Goal: Information Seeking & Learning: Learn about a topic

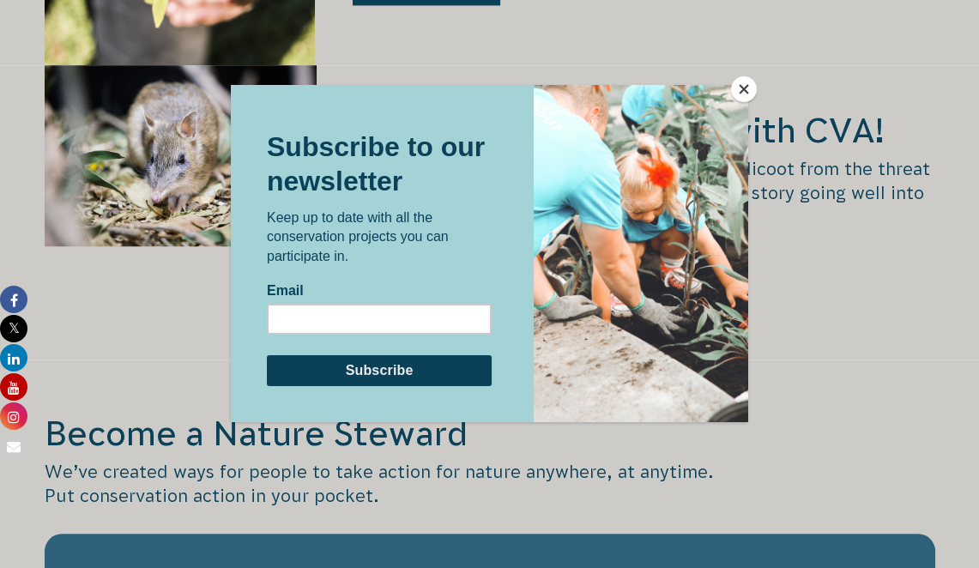
scroll to position [2737, 0]
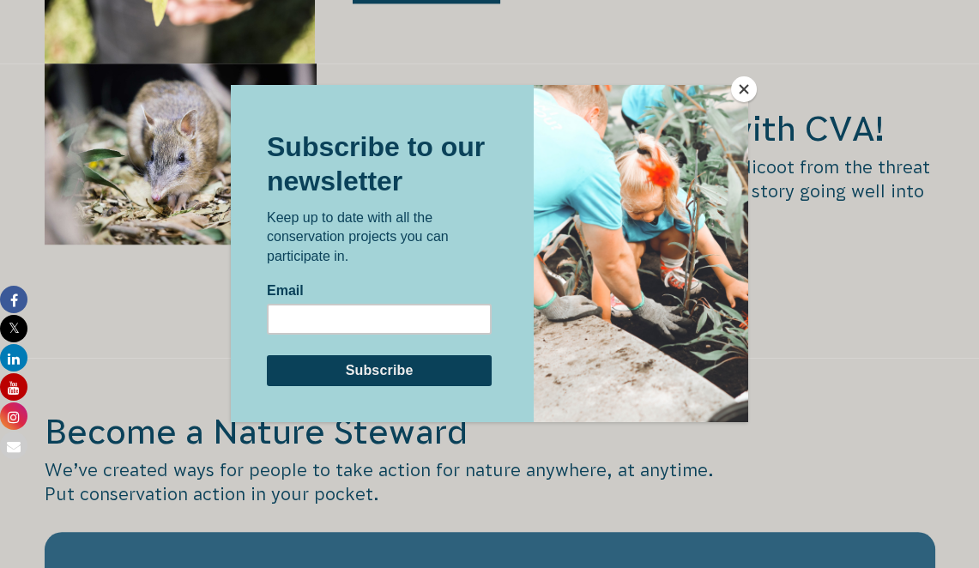
click at [741, 91] on button "Close" at bounding box center [744, 89] width 26 height 26
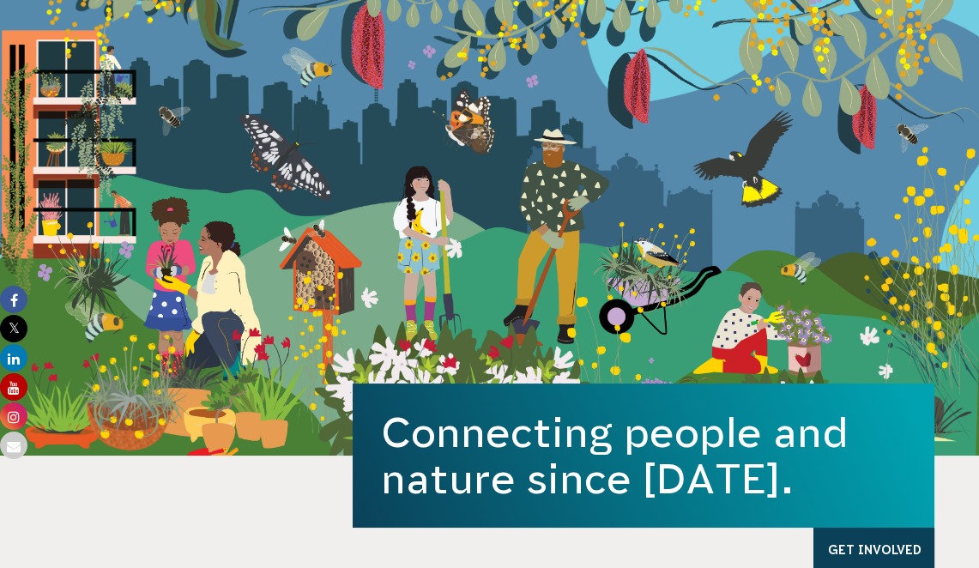
scroll to position [0, 0]
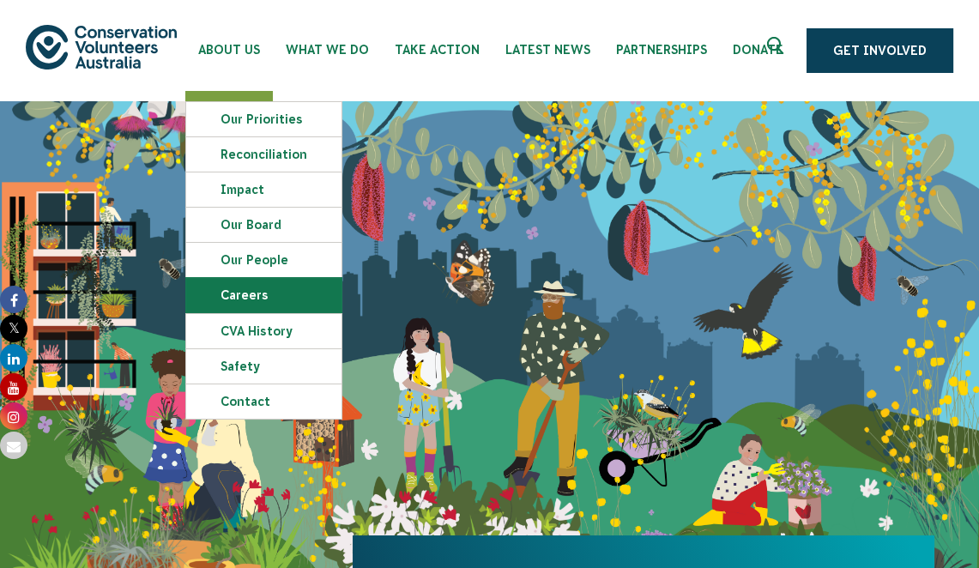
click at [223, 302] on link "Careers" at bounding box center [263, 295] width 155 height 34
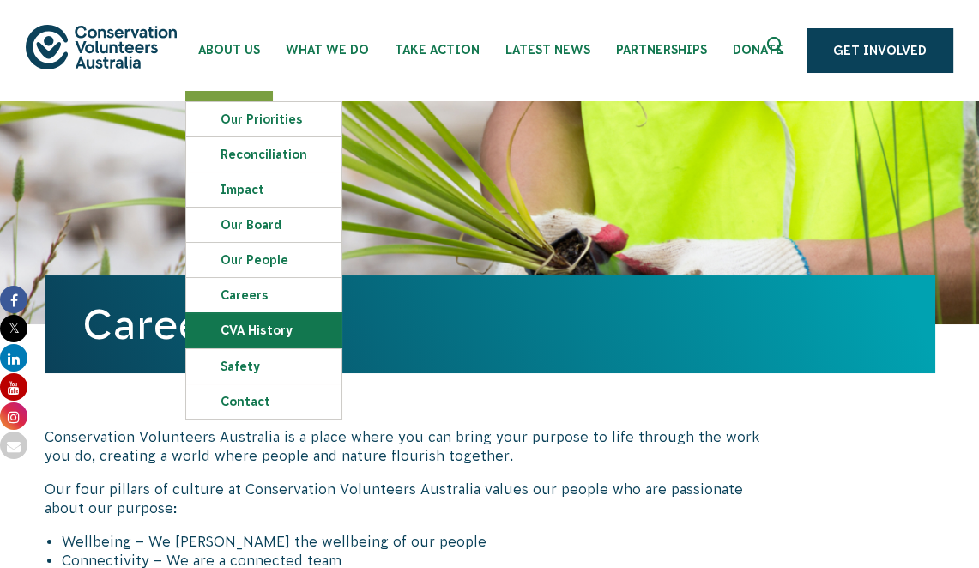
click at [281, 330] on link "CVA history" at bounding box center [263, 330] width 155 height 34
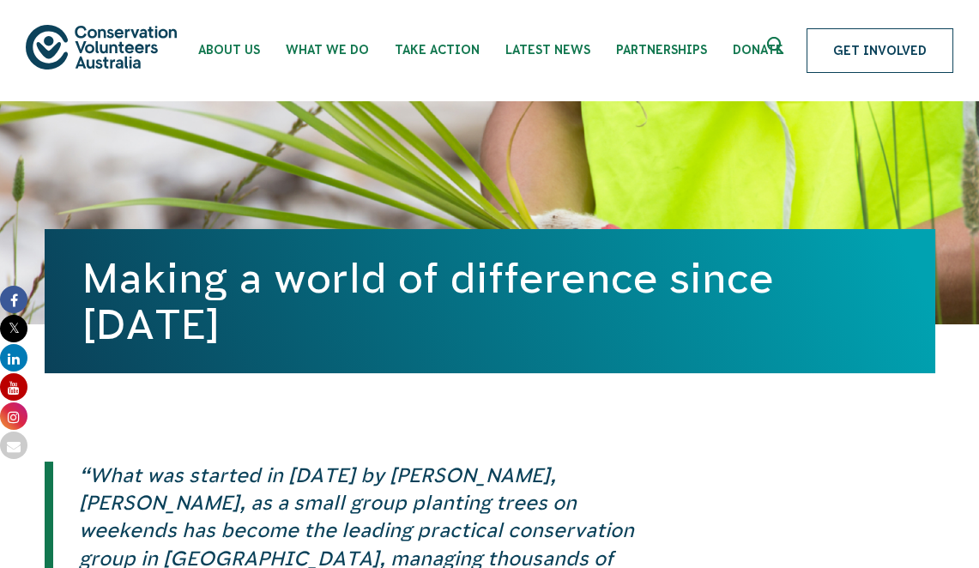
click at [847, 50] on link "Get Involved" at bounding box center [880, 50] width 147 height 45
